Goal: Book appointment/travel/reservation

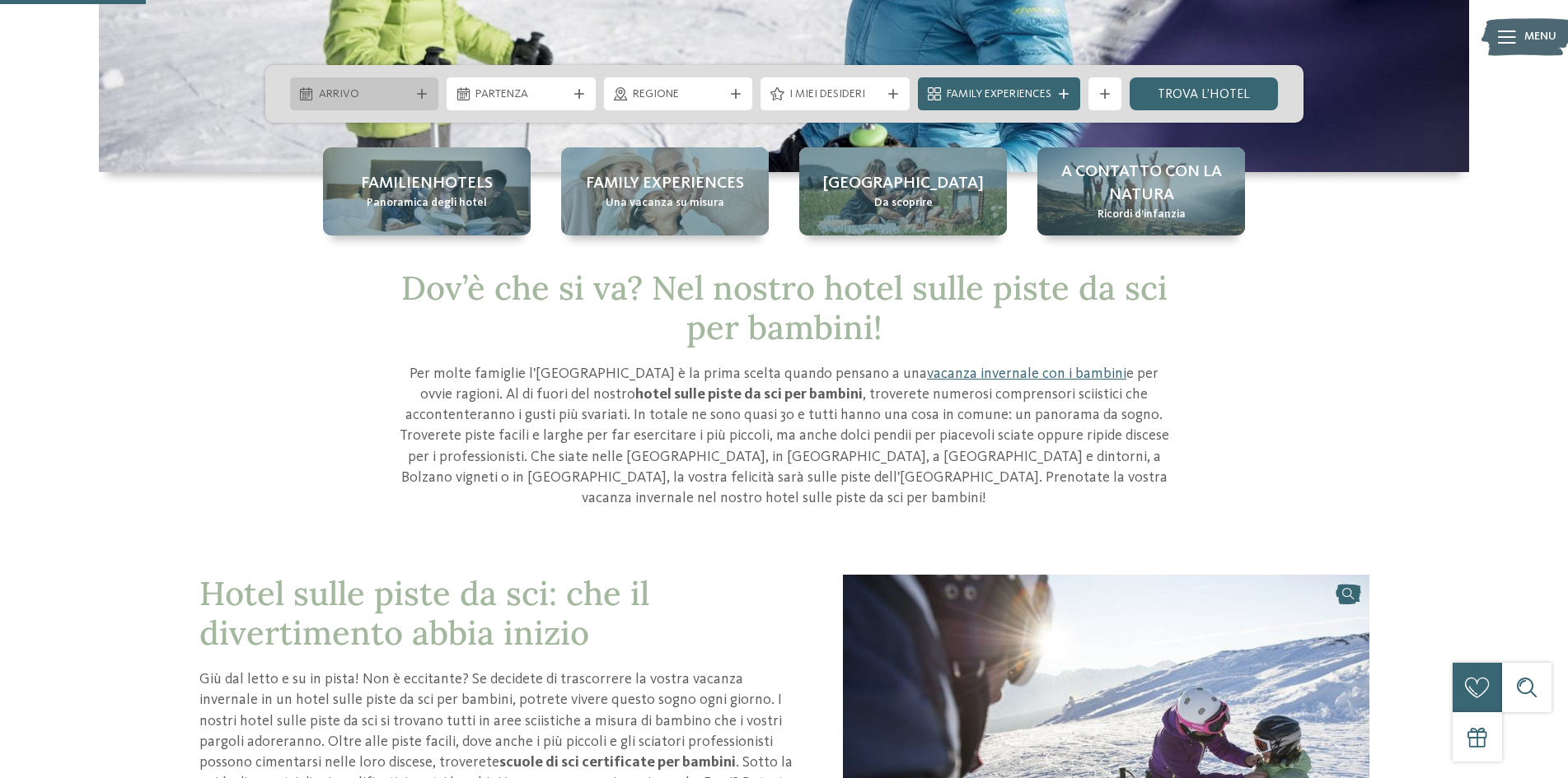
click at [394, 96] on span "Arrivo" at bounding box center [365, 94] width 91 height 16
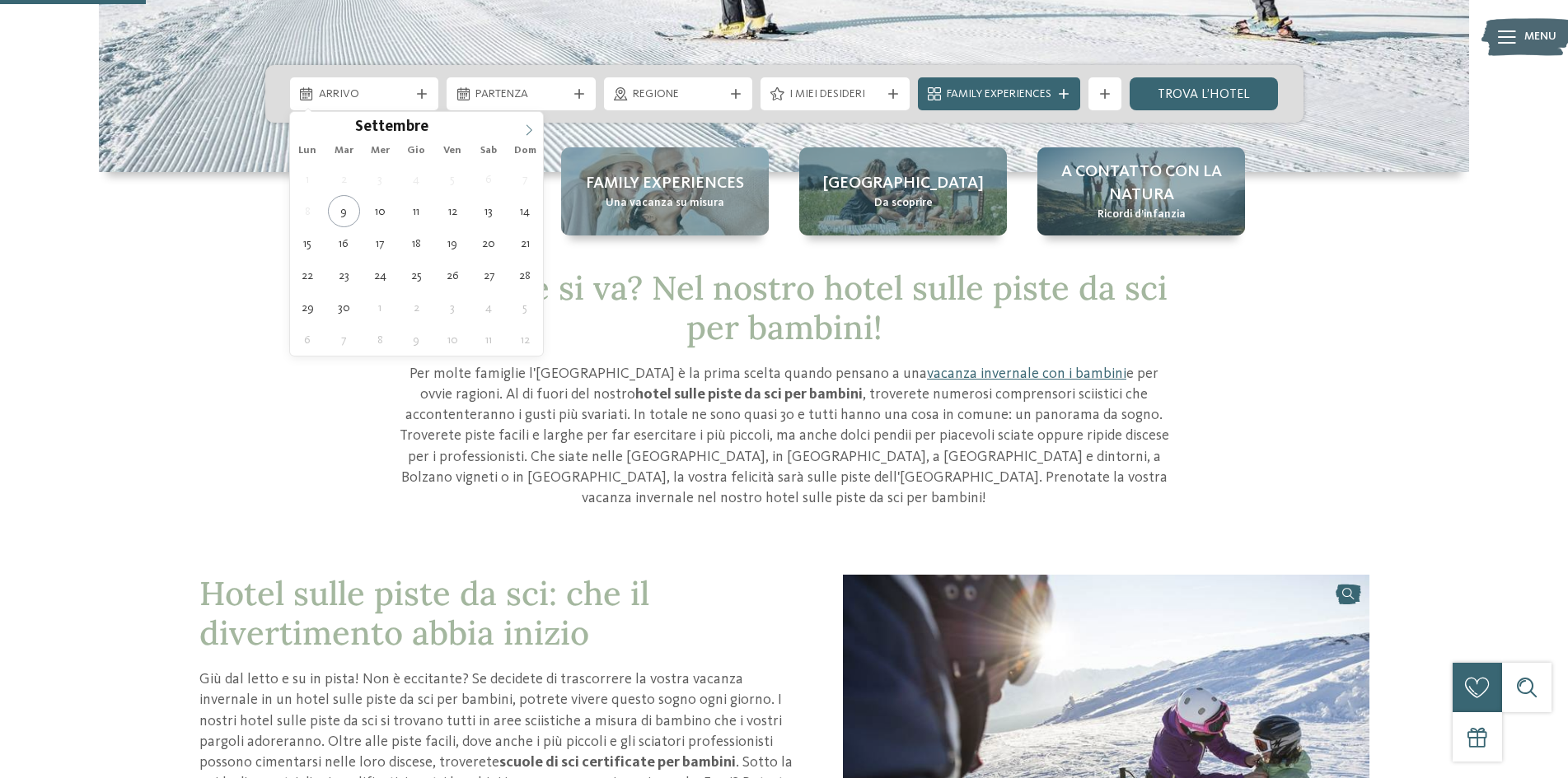
click at [526, 118] on span at bounding box center [529, 126] width 28 height 28
type input "****"
click at [526, 118] on span at bounding box center [529, 126] width 28 height 28
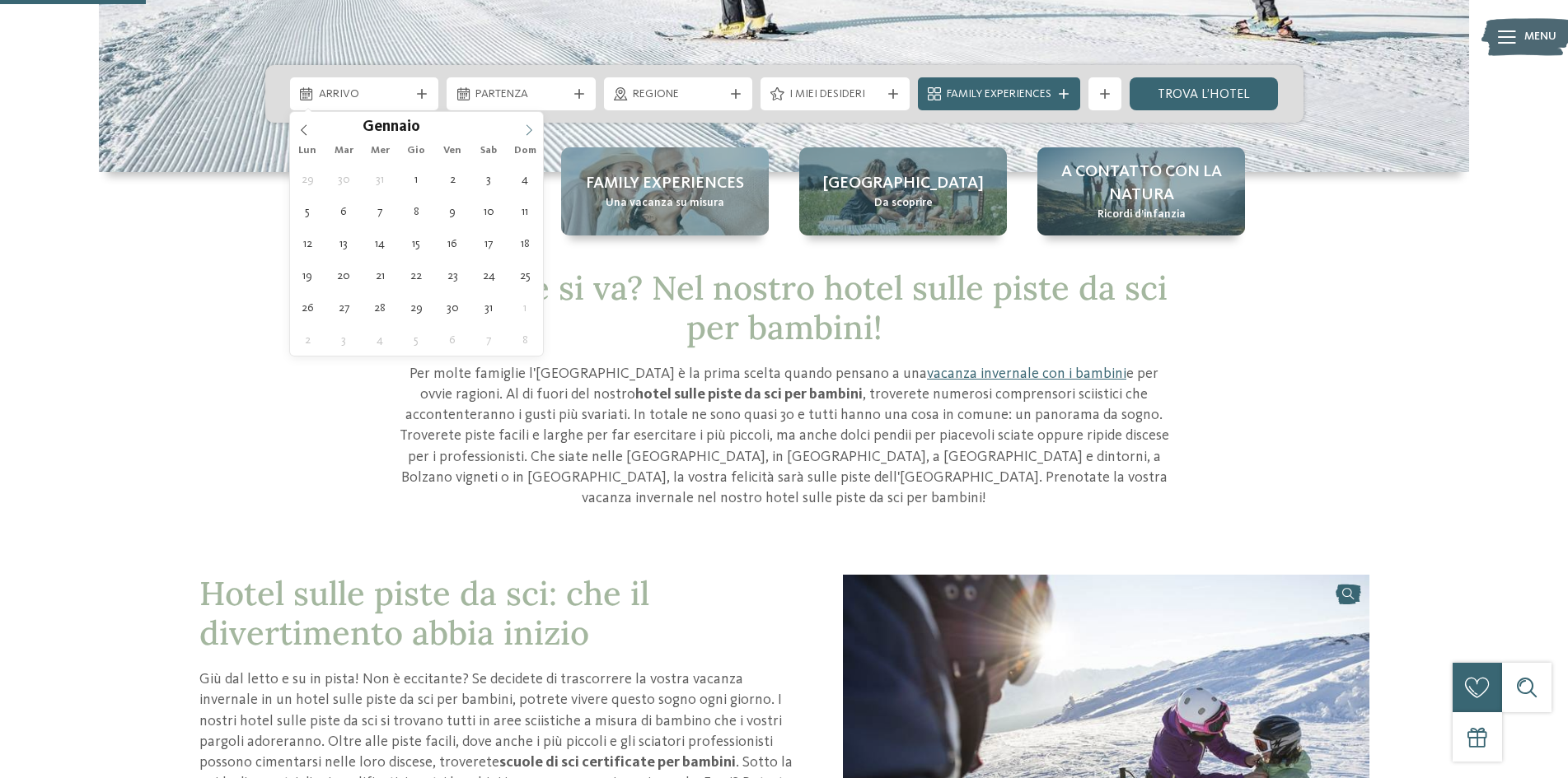
click at [526, 118] on span at bounding box center [529, 126] width 28 height 28
type div "[DATE]"
type input "****"
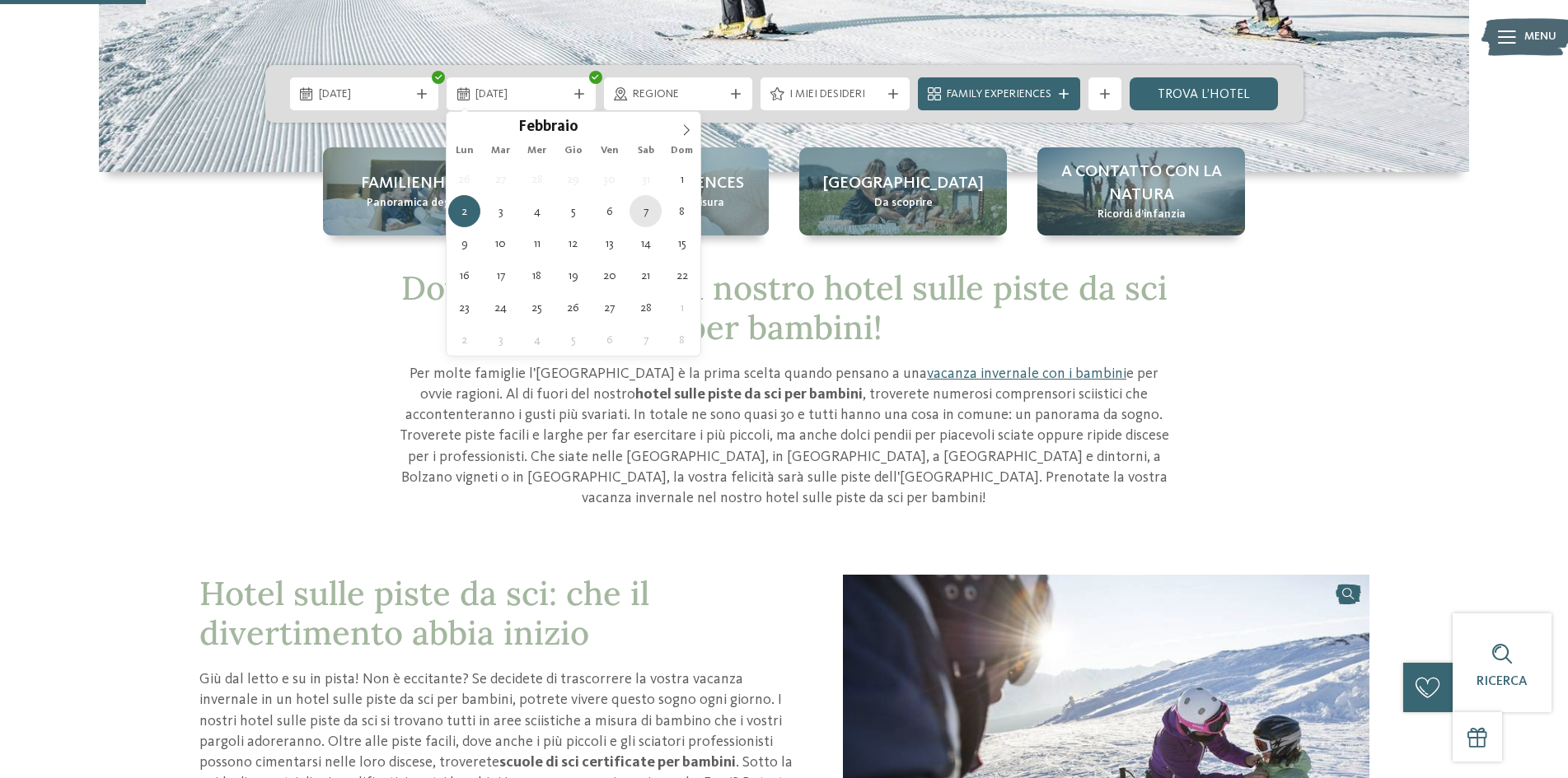
type div "[DATE]"
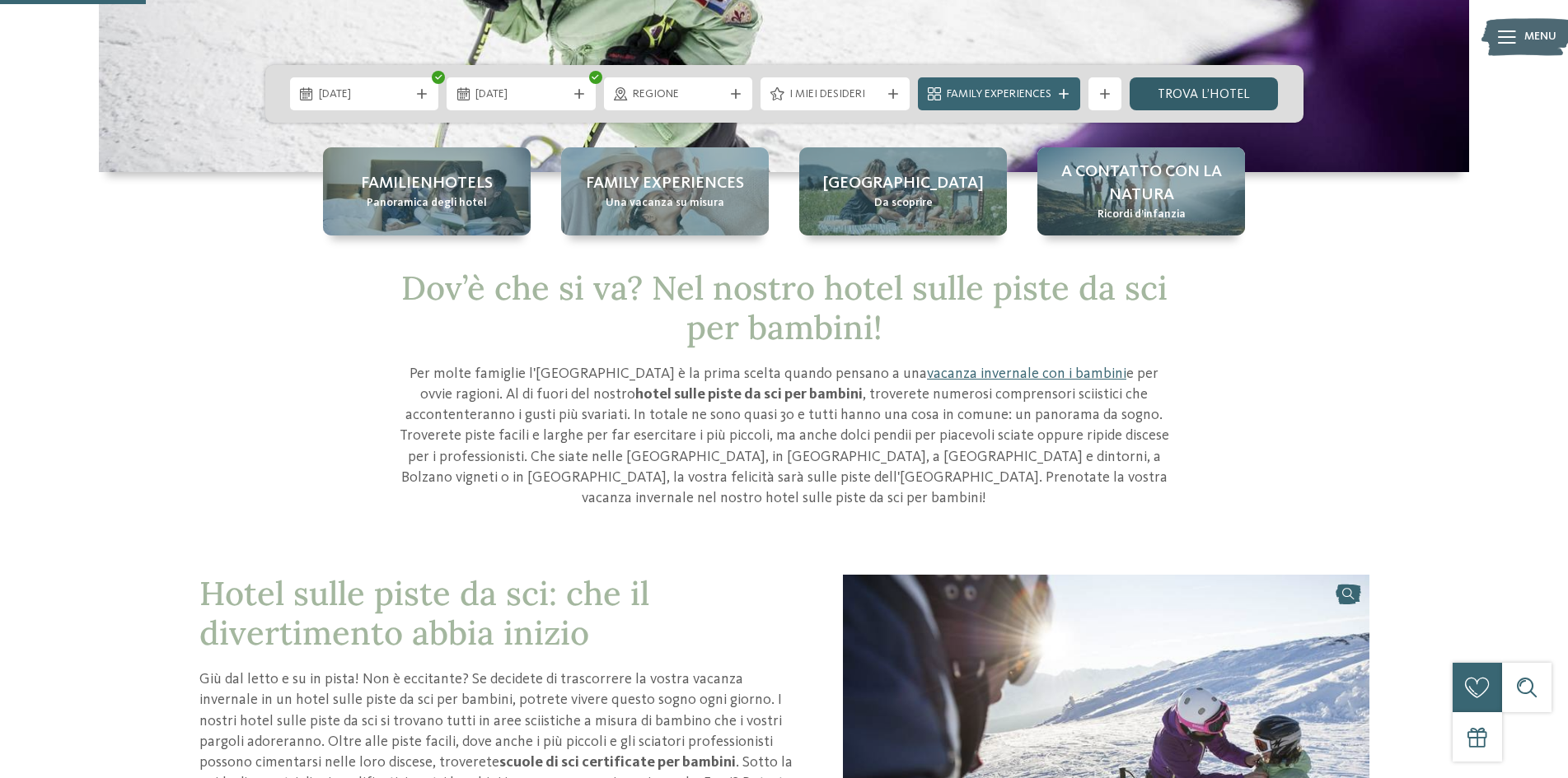
click at [1171, 95] on link "trova l’hotel" at bounding box center [1204, 94] width 149 height 33
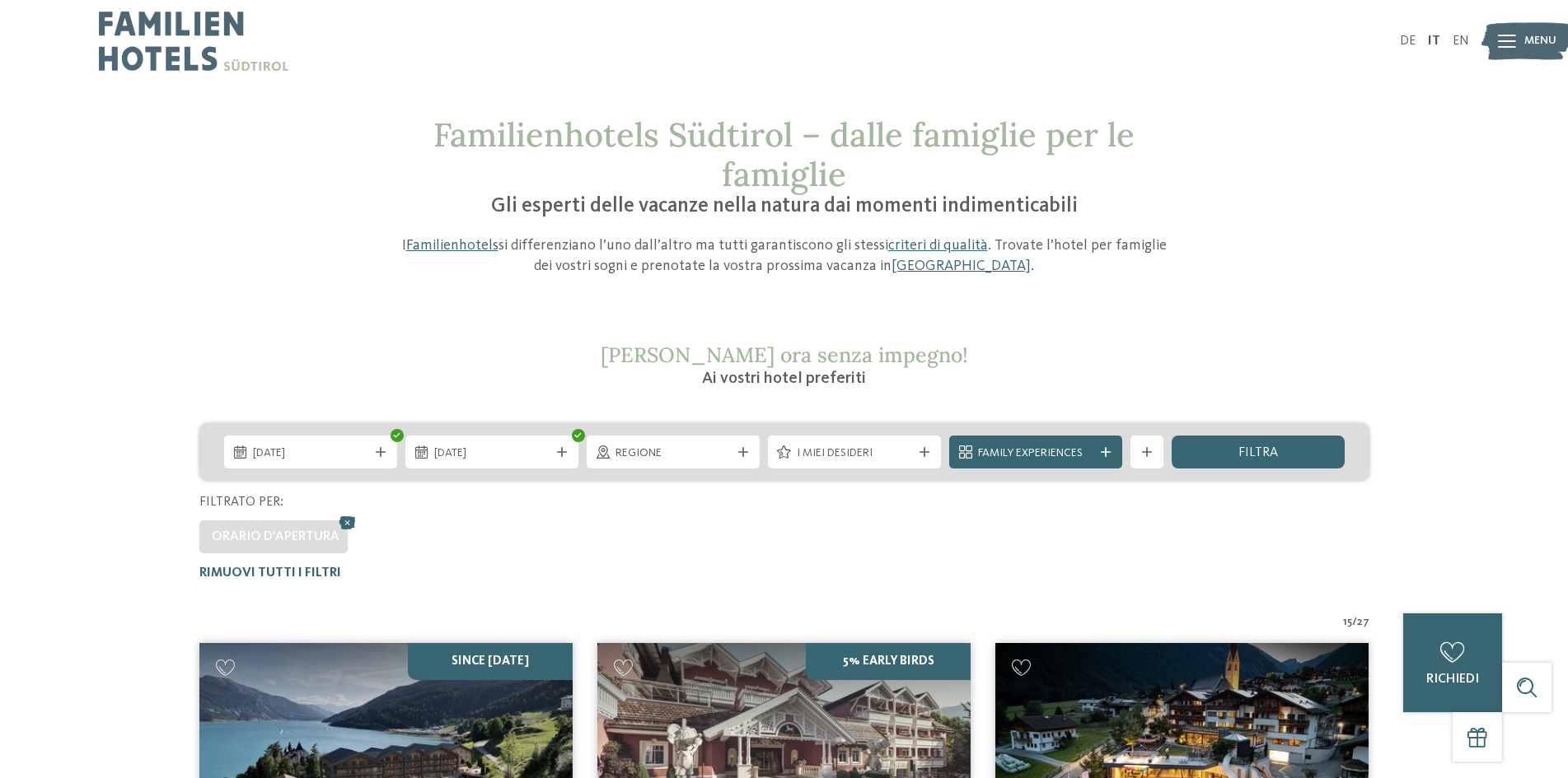
click at [1435, 34] on div "DE IT EN Menu" at bounding box center [1127, 41] width 686 height 82
click at [1435, 36] on link "IT" at bounding box center [1434, 41] width 12 height 13
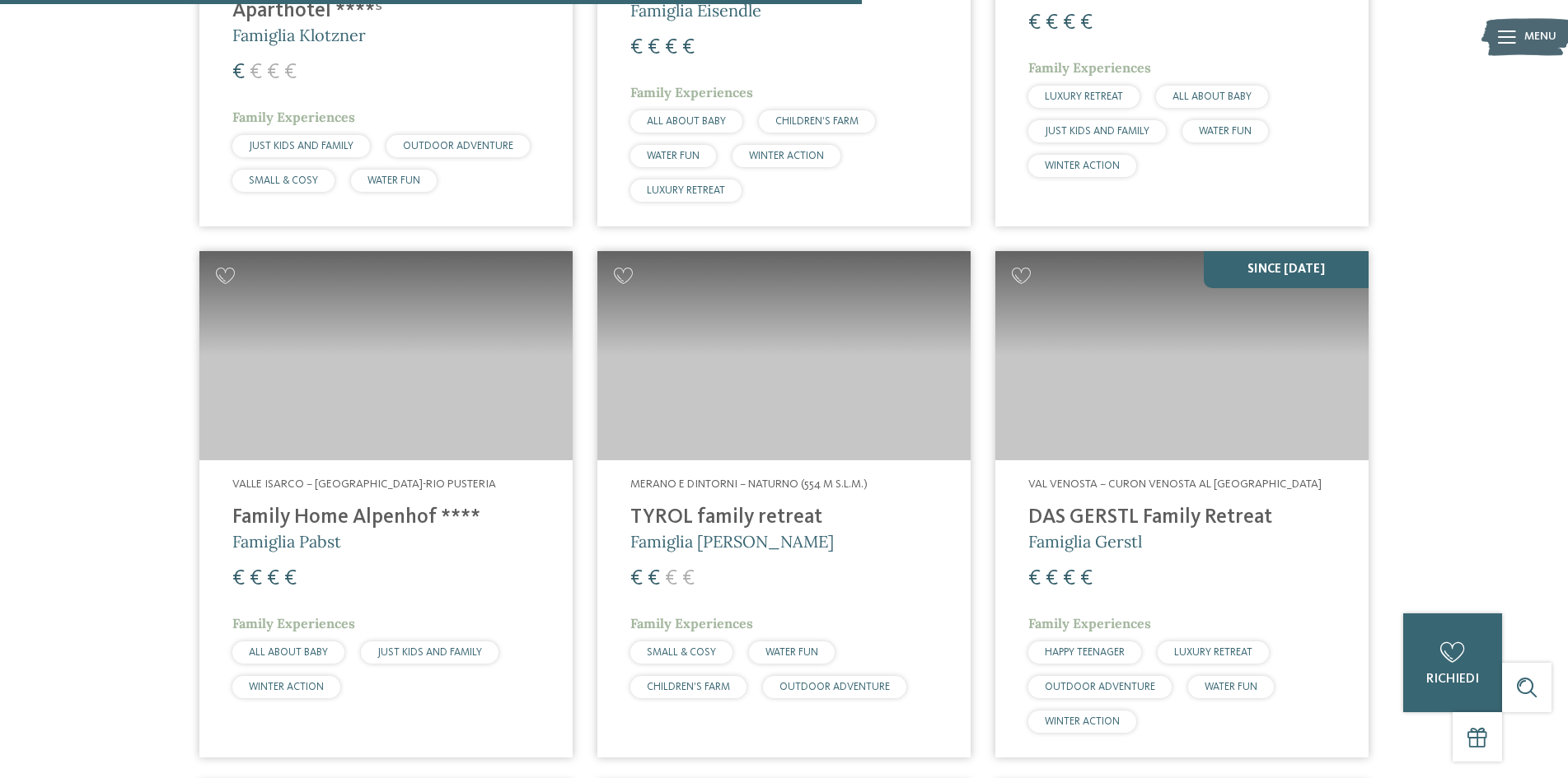
scroll to position [3047, 0]
